Goal: Information Seeking & Learning: Learn about a topic

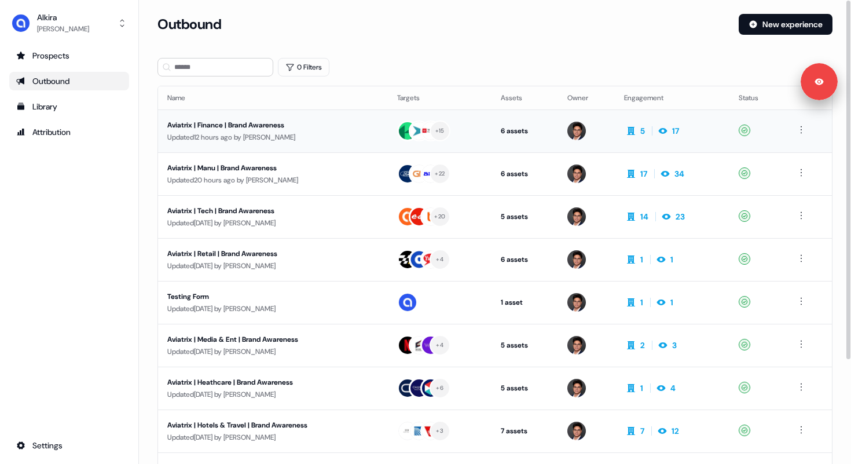
click at [271, 127] on div "Aviatrix | Finance | Brand Awareness" at bounding box center [272, 125] width 211 height 12
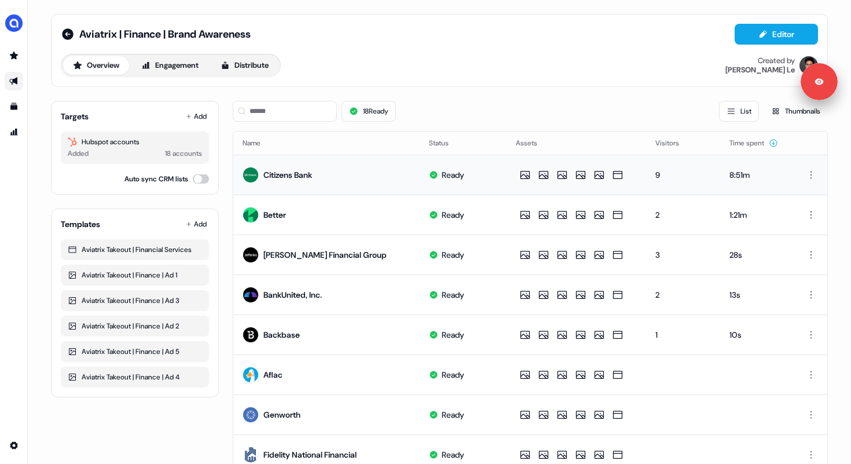
click at [282, 176] on div "Citizens Bank" at bounding box center [287, 175] width 49 height 12
click at [298, 174] on div "Citizens Bank" at bounding box center [287, 175] width 49 height 12
click at [200, 59] on button "Engagement" at bounding box center [169, 65] width 77 height 19
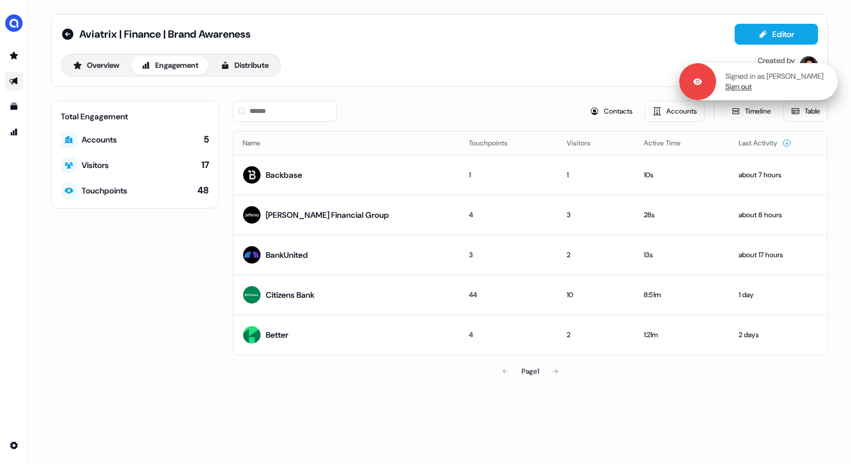
click at [752, 91] on link "Sign out" at bounding box center [738, 87] width 27 height 10
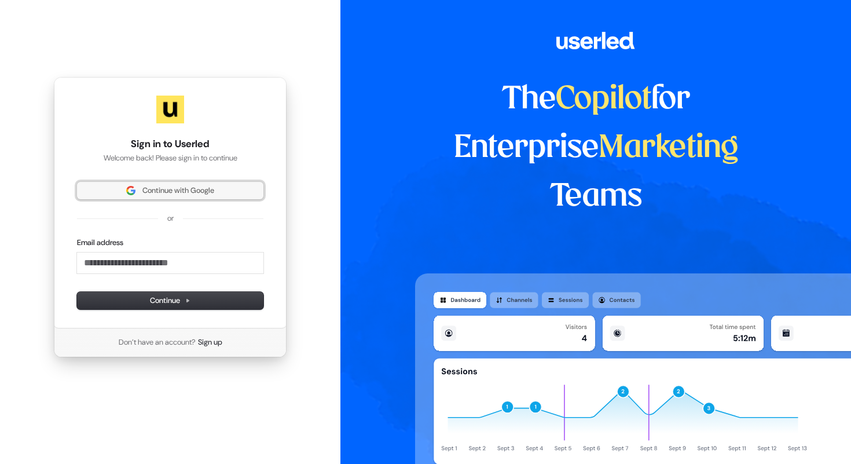
click at [174, 196] on button "Continue with Google" at bounding box center [170, 190] width 186 height 17
